Goal: Task Accomplishment & Management: Complete application form

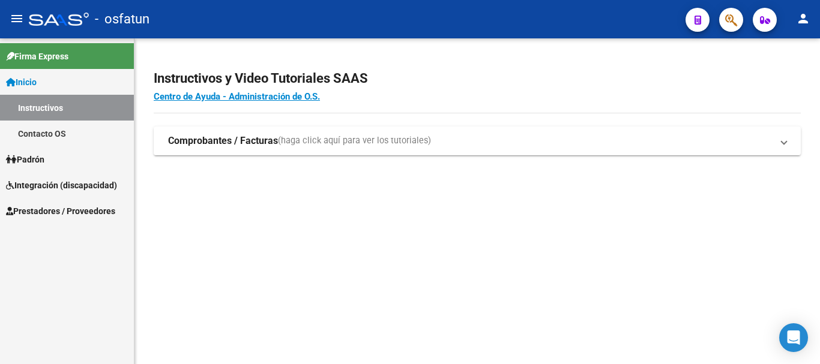
click at [52, 184] on span "Integración (discapacidad)" at bounding box center [61, 185] width 111 height 13
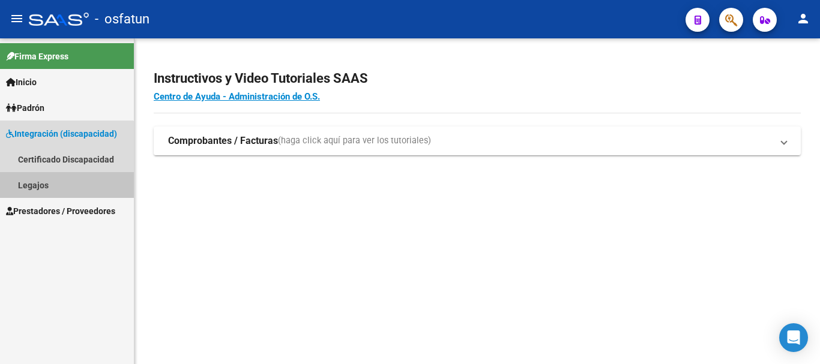
click at [52, 184] on link "Legajos" at bounding box center [67, 185] width 134 height 26
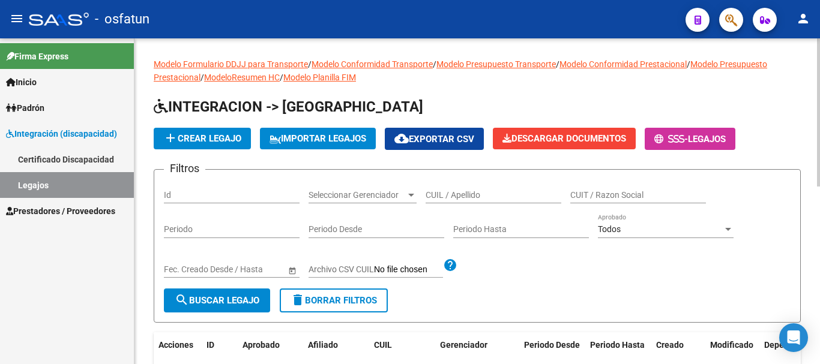
click at [439, 193] on input "CUIL / Apellido" at bounding box center [493, 195] width 136 height 10
type input "[PERSON_NAME]"
click at [226, 305] on span "search Buscar Legajo" at bounding box center [217, 300] width 85 height 11
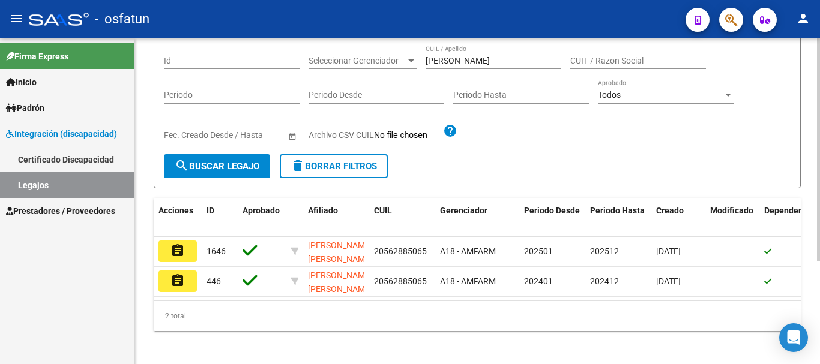
scroll to position [150, 0]
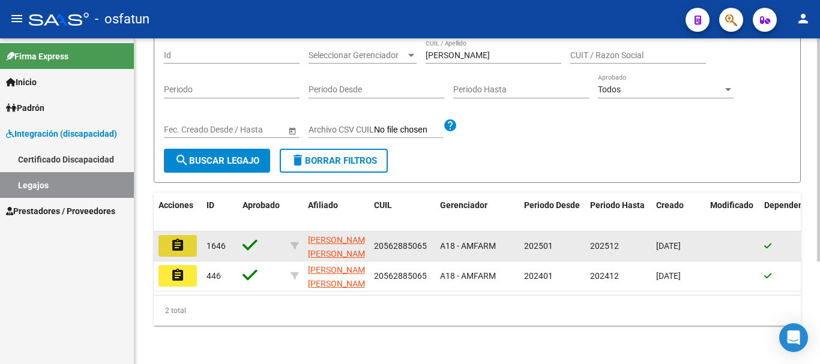
click at [170, 238] on mat-icon "assignment" at bounding box center [177, 245] width 14 height 14
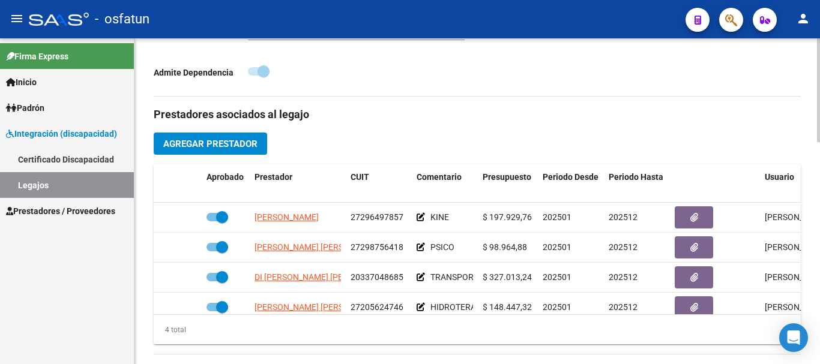
scroll to position [420, 0]
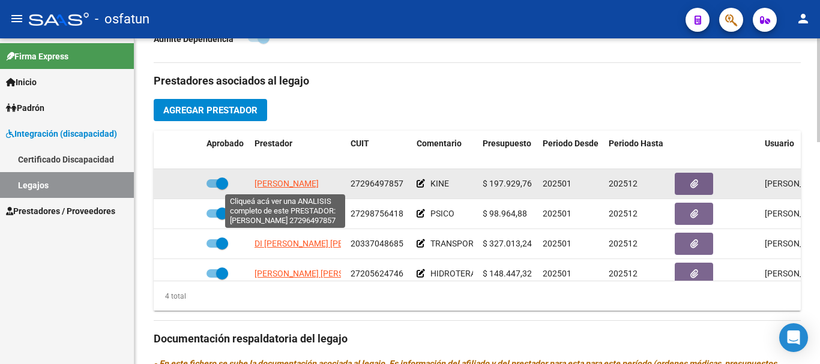
click at [279, 186] on span "[PERSON_NAME]" at bounding box center [286, 184] width 64 height 10
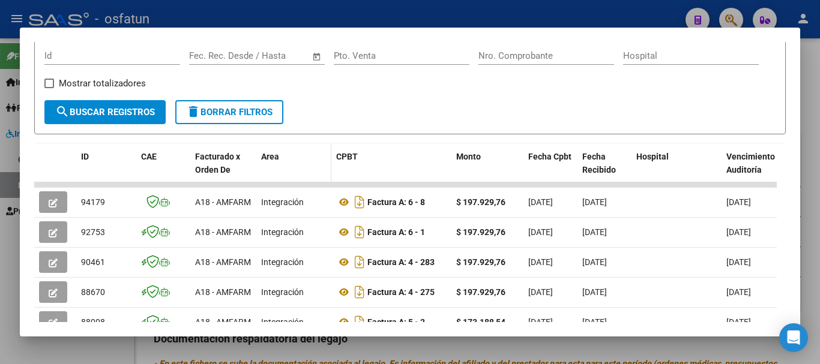
scroll to position [180, 0]
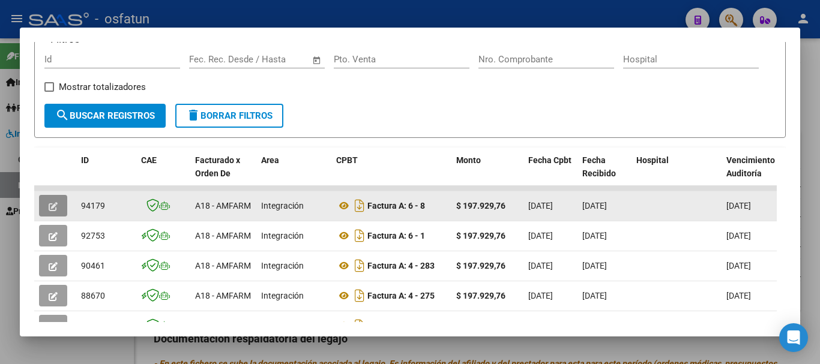
click at [50, 211] on icon "button" at bounding box center [53, 206] width 9 height 9
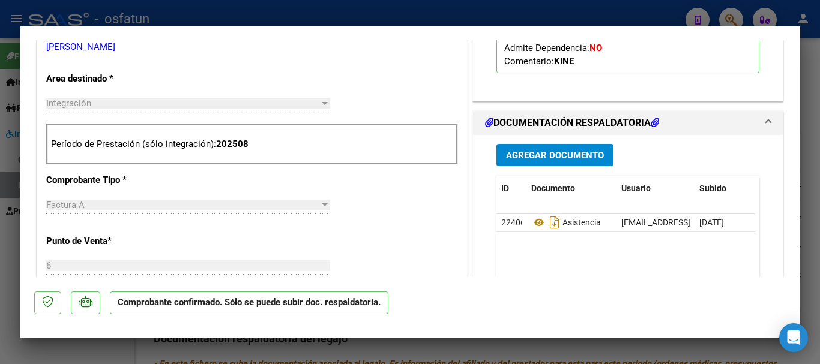
scroll to position [240, 0]
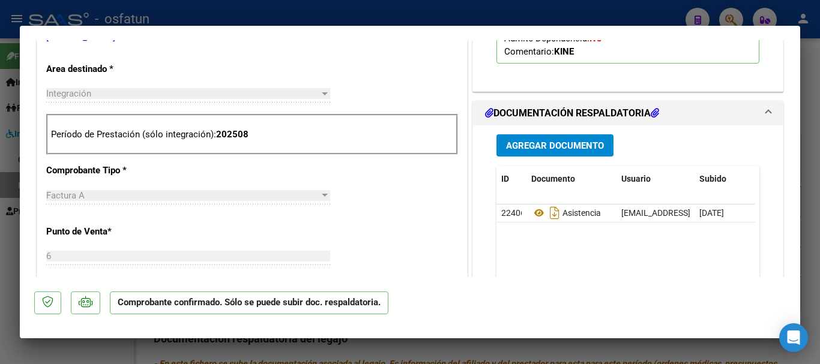
type input "$ 0,00"
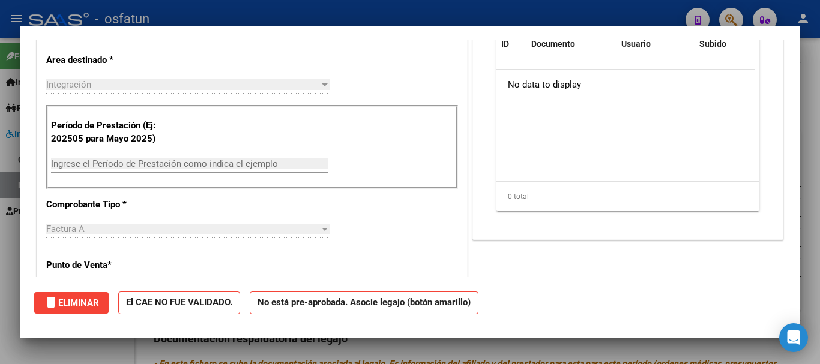
scroll to position [0, 0]
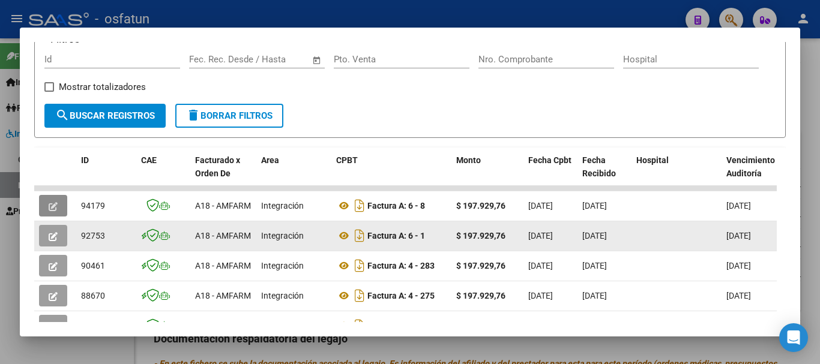
click at [51, 239] on icon "button" at bounding box center [53, 236] width 9 height 9
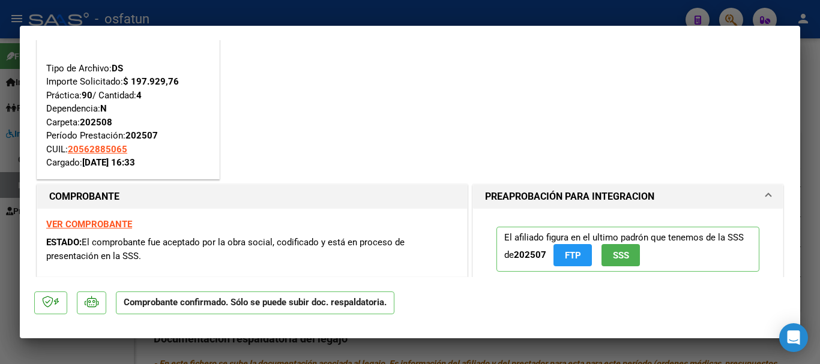
scroll to position [60, 0]
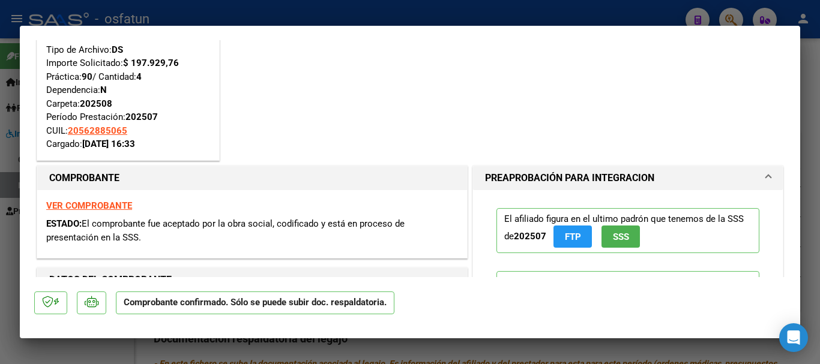
type input "$ 0,00"
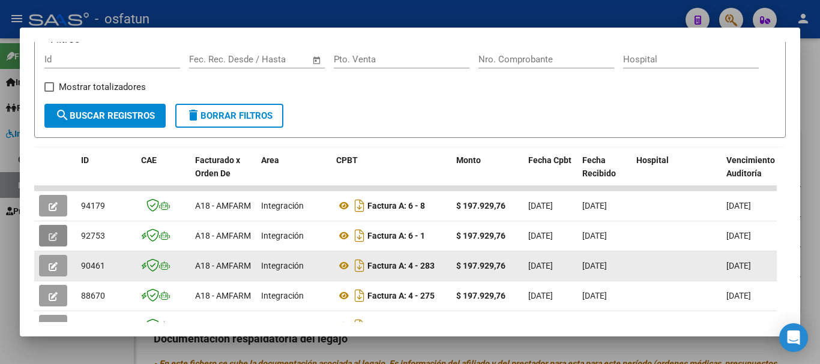
click at [56, 271] on icon "button" at bounding box center [53, 266] width 9 height 9
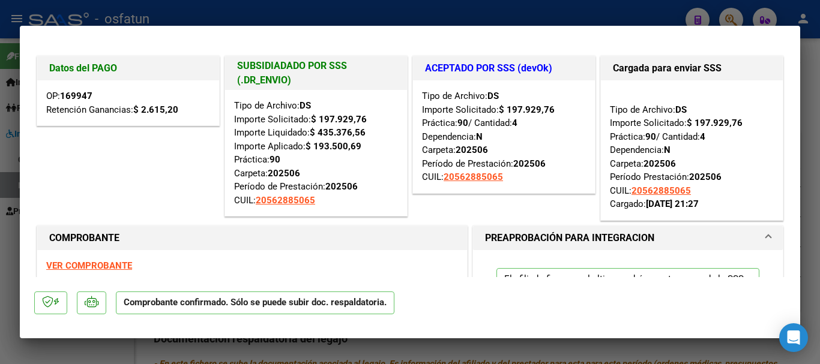
type input "$ 0,00"
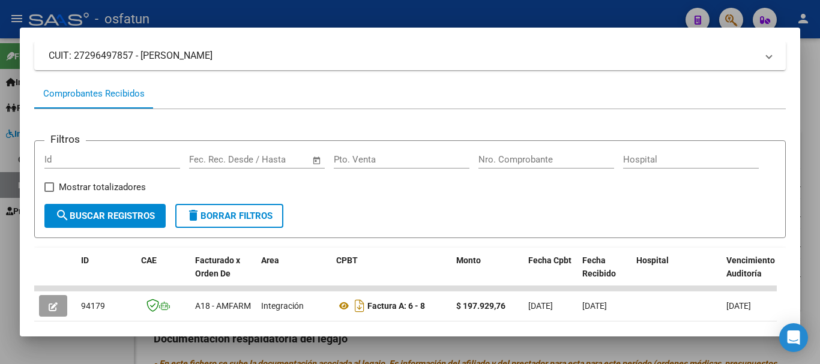
scroll to position [0, 0]
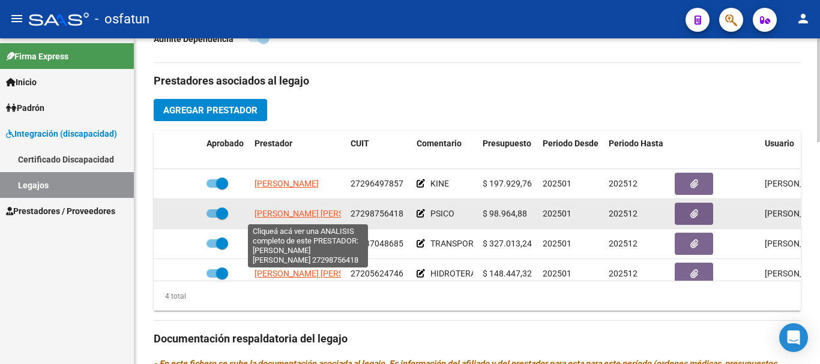
click at [302, 215] on span "[PERSON_NAME] [PERSON_NAME]" at bounding box center [319, 214] width 130 height 10
type textarea "27298756418"
